Goal: Complete application form

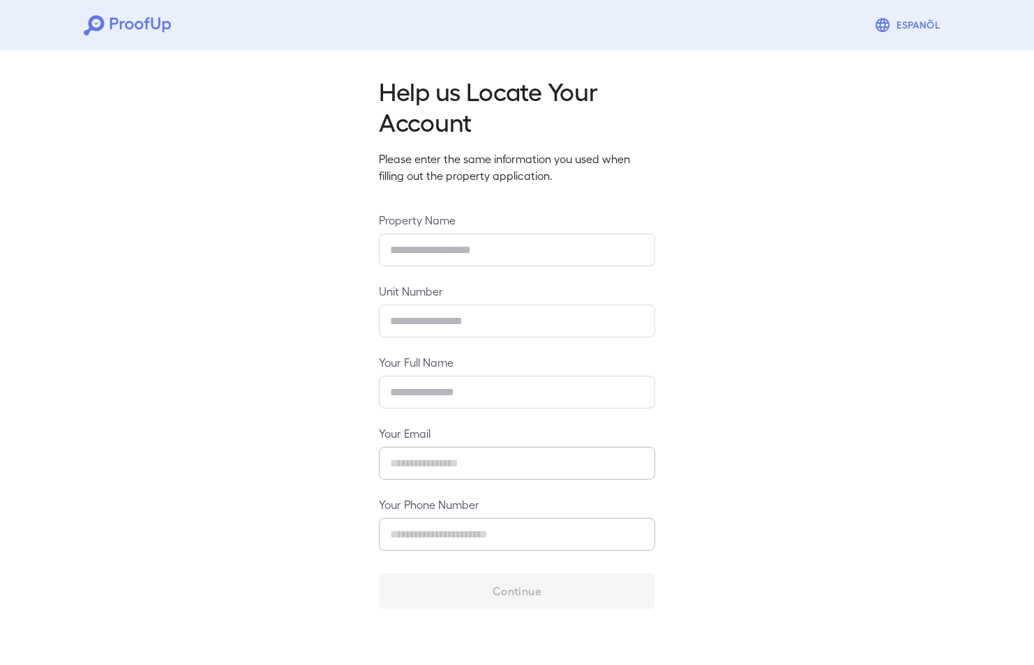
type input "**********"
type input "***"
type input "**********"
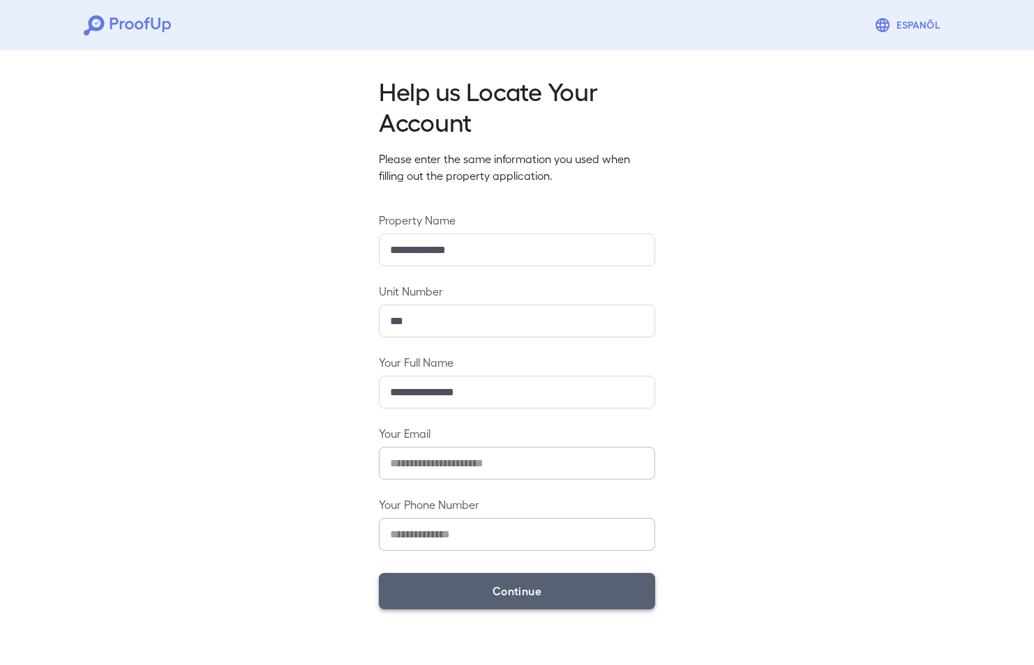
click at [563, 588] on button "Continue" at bounding box center [517, 591] width 276 height 36
